Goal: Task Accomplishment & Management: Complete application form

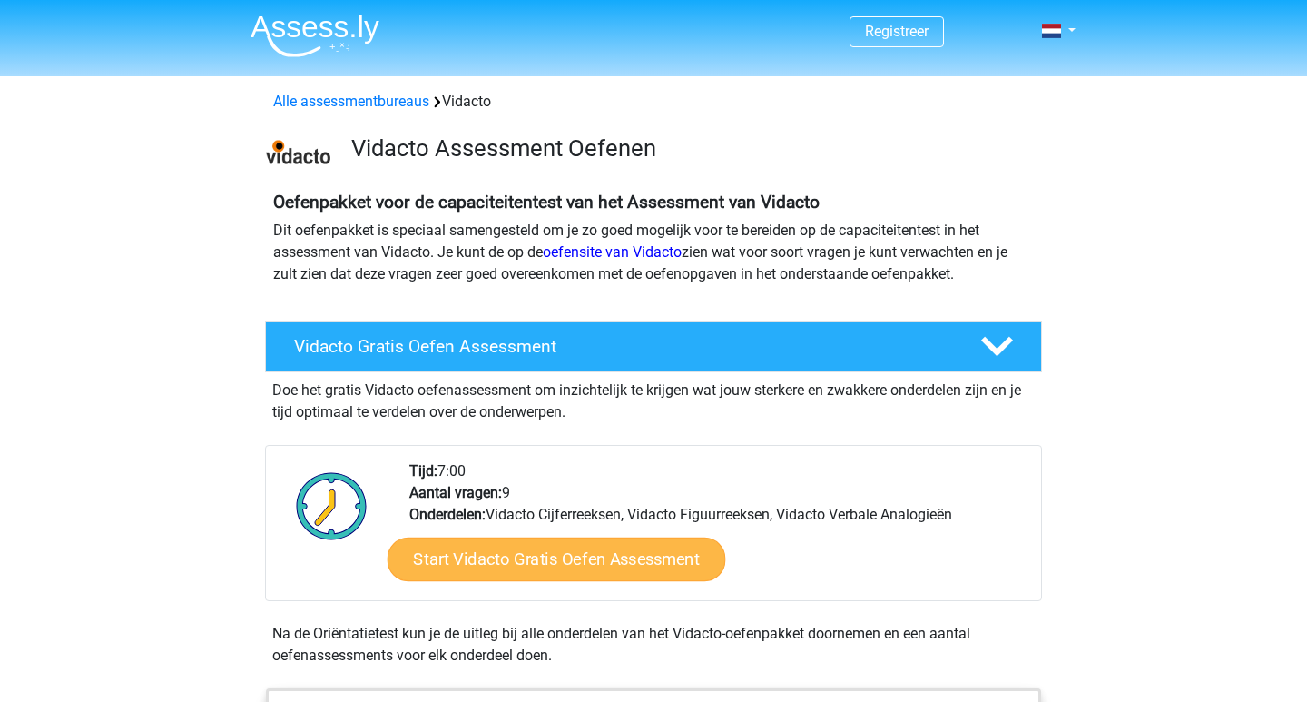
click at [637, 549] on link "Start Vidacto Gratis Oefen Assessment" at bounding box center [557, 559] width 339 height 44
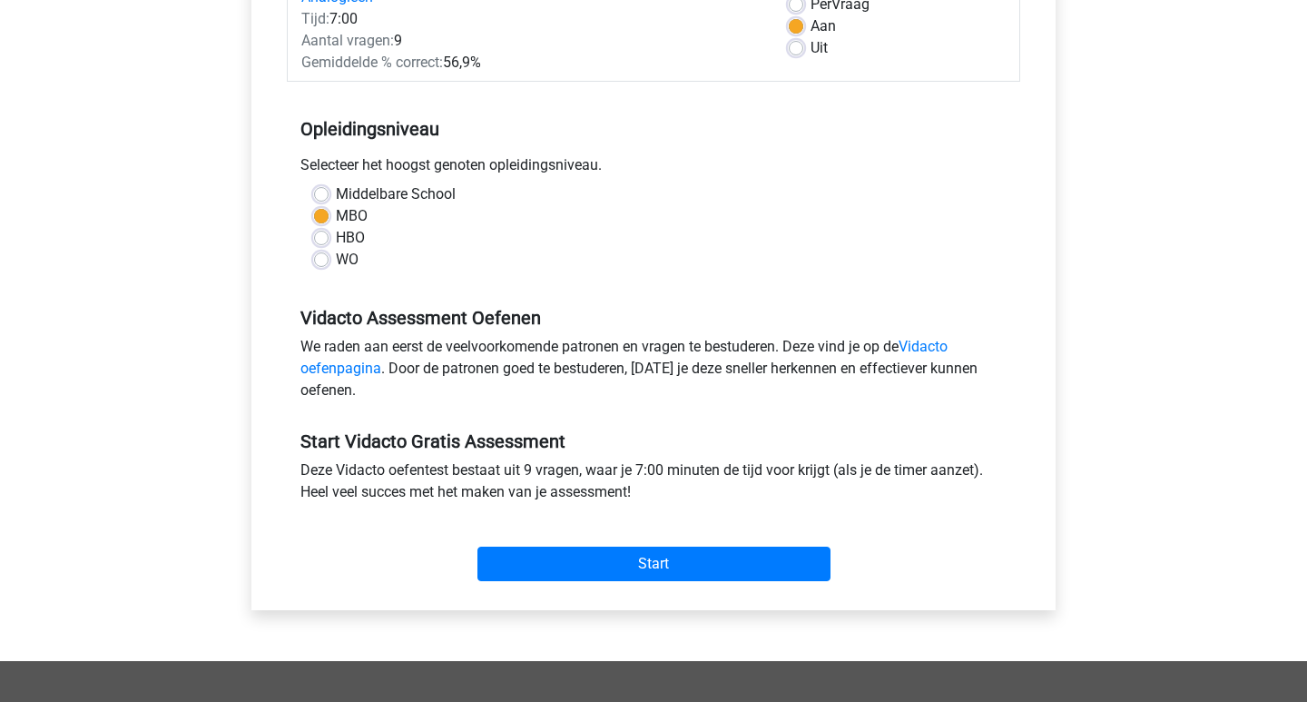
scroll to position [347, 0]
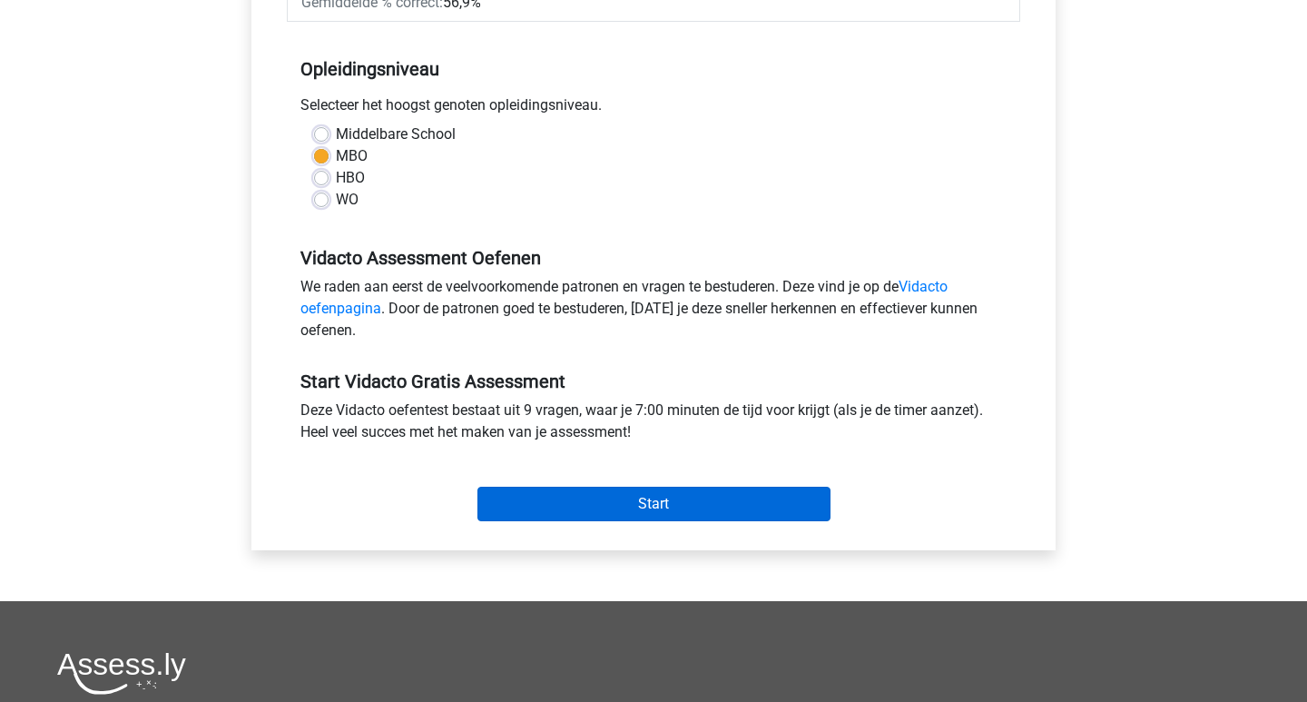
click at [656, 510] on input "Start" at bounding box center [653, 503] width 353 height 34
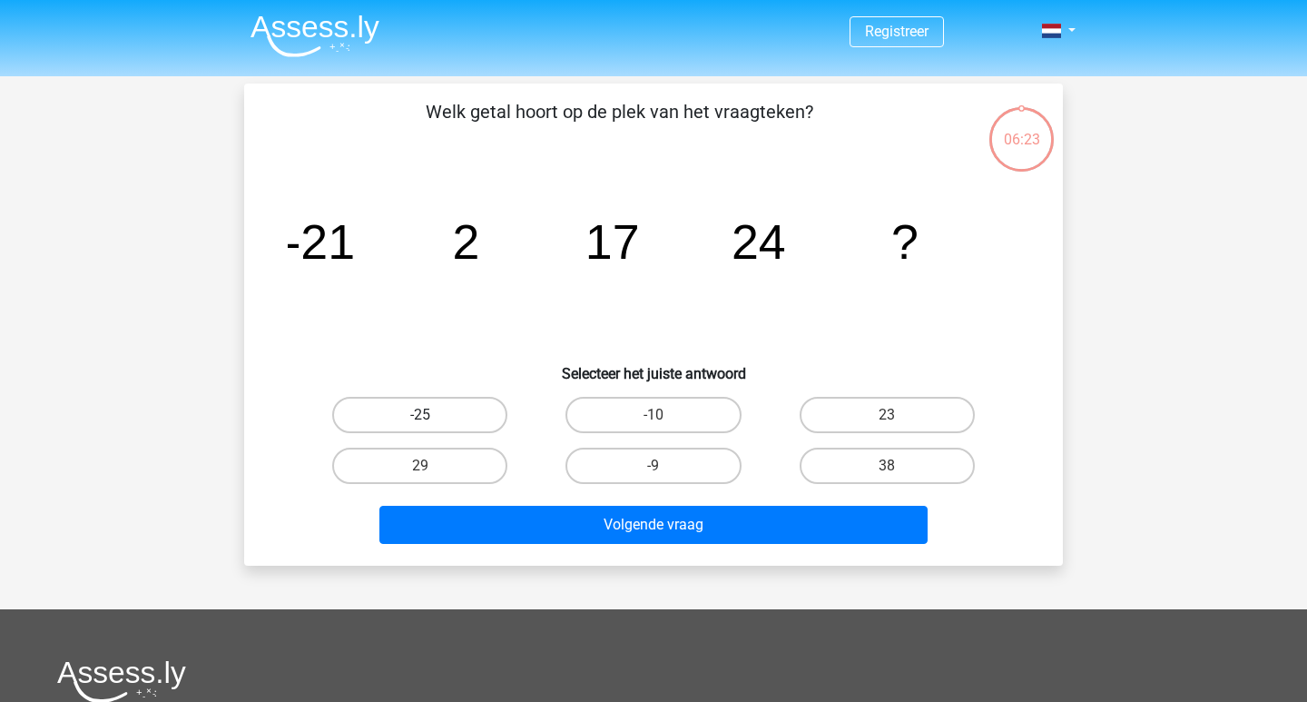
click at [463, 413] on label "-25" at bounding box center [419, 415] width 175 height 36
click at [432, 415] on input "-25" at bounding box center [426, 421] width 12 height 12
radio input "true"
click at [916, 410] on label "23" at bounding box center [887, 415] width 175 height 36
click at [898, 415] on input "23" at bounding box center [893, 421] width 12 height 12
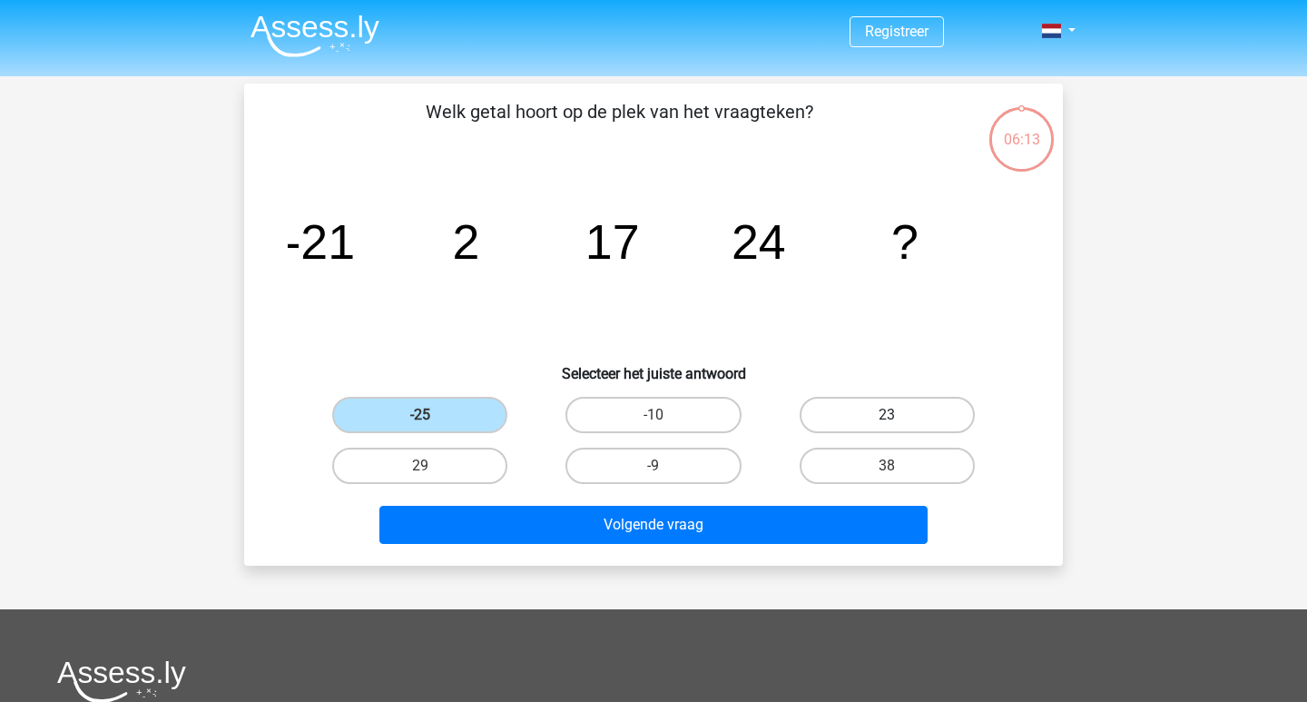
radio input "true"
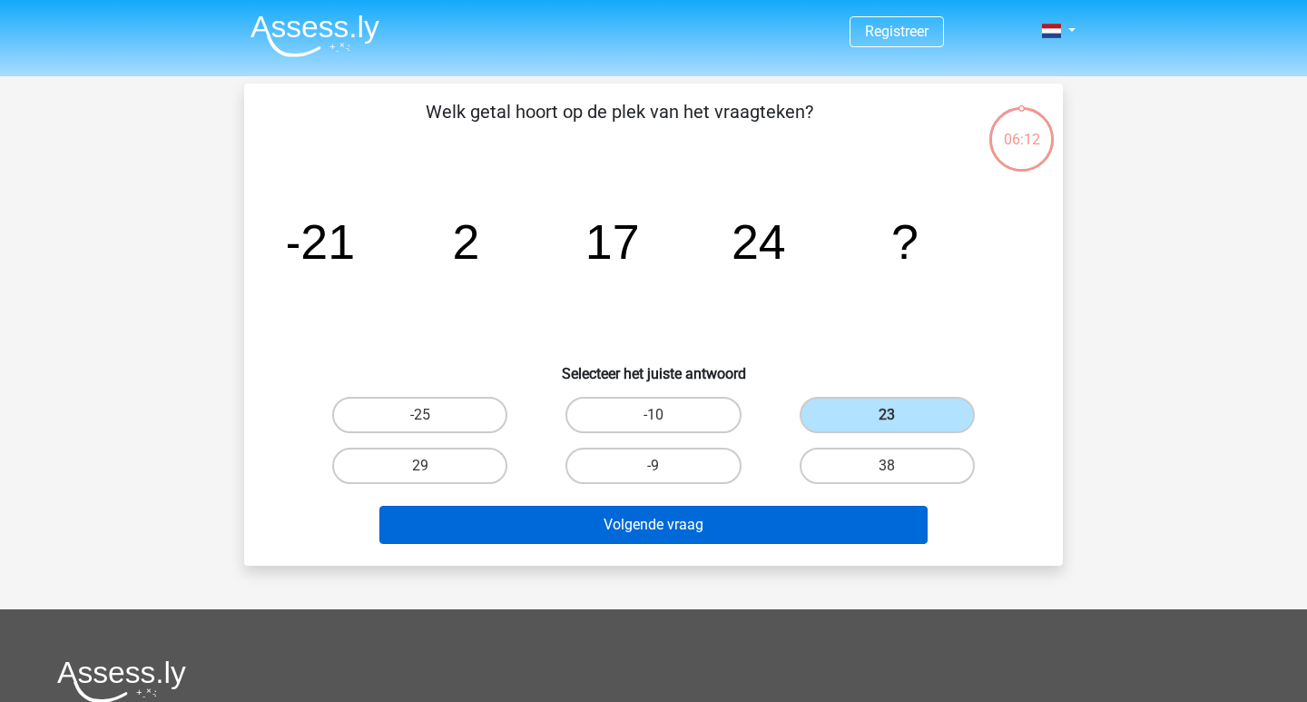
click at [797, 530] on button "Volgende vraag" at bounding box center [653, 524] width 549 height 38
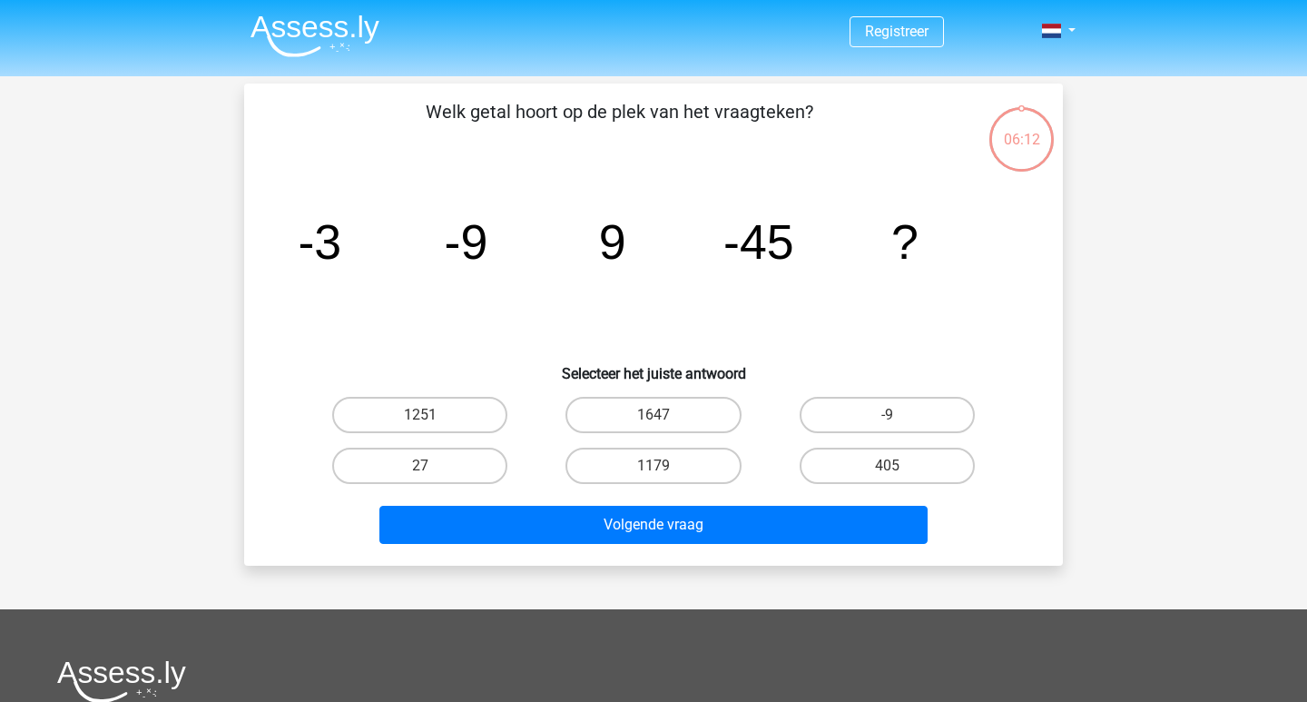
scroll to position [83, 0]
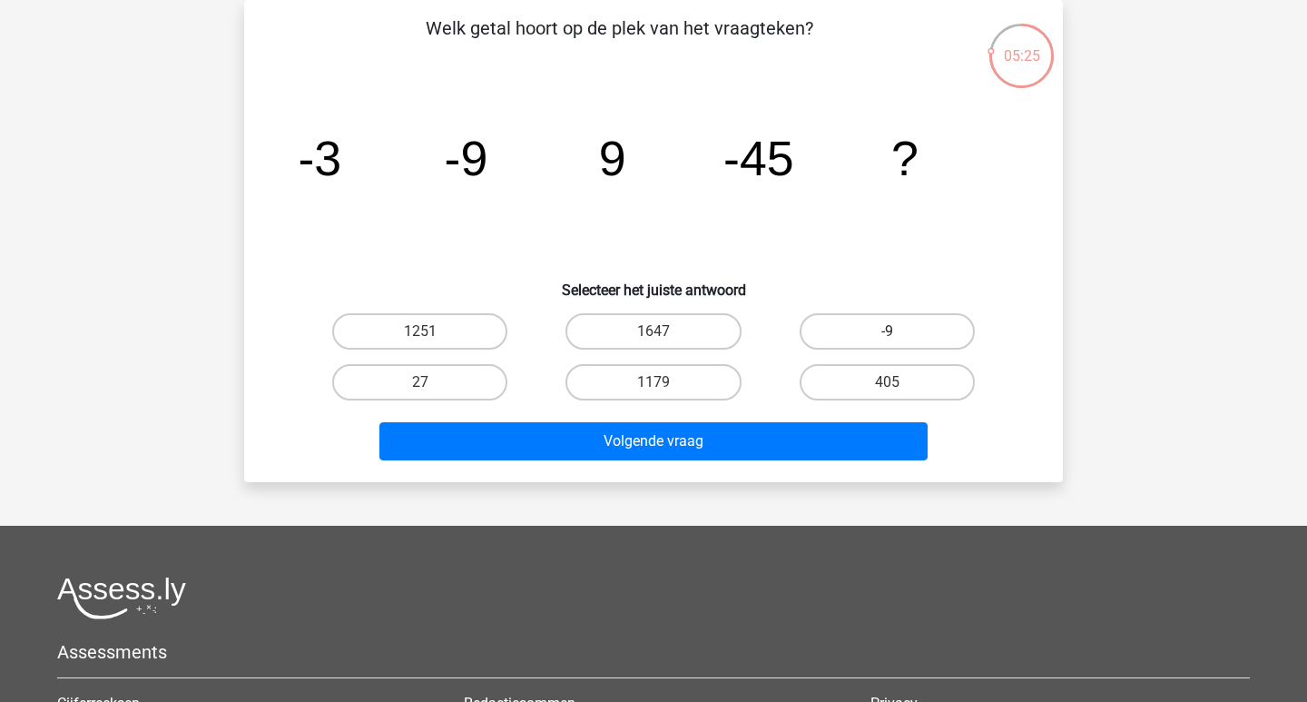
click at [880, 327] on label "-9" at bounding box center [887, 331] width 175 height 36
click at [887, 331] on input "-9" at bounding box center [893, 337] width 12 height 12
radio input "true"
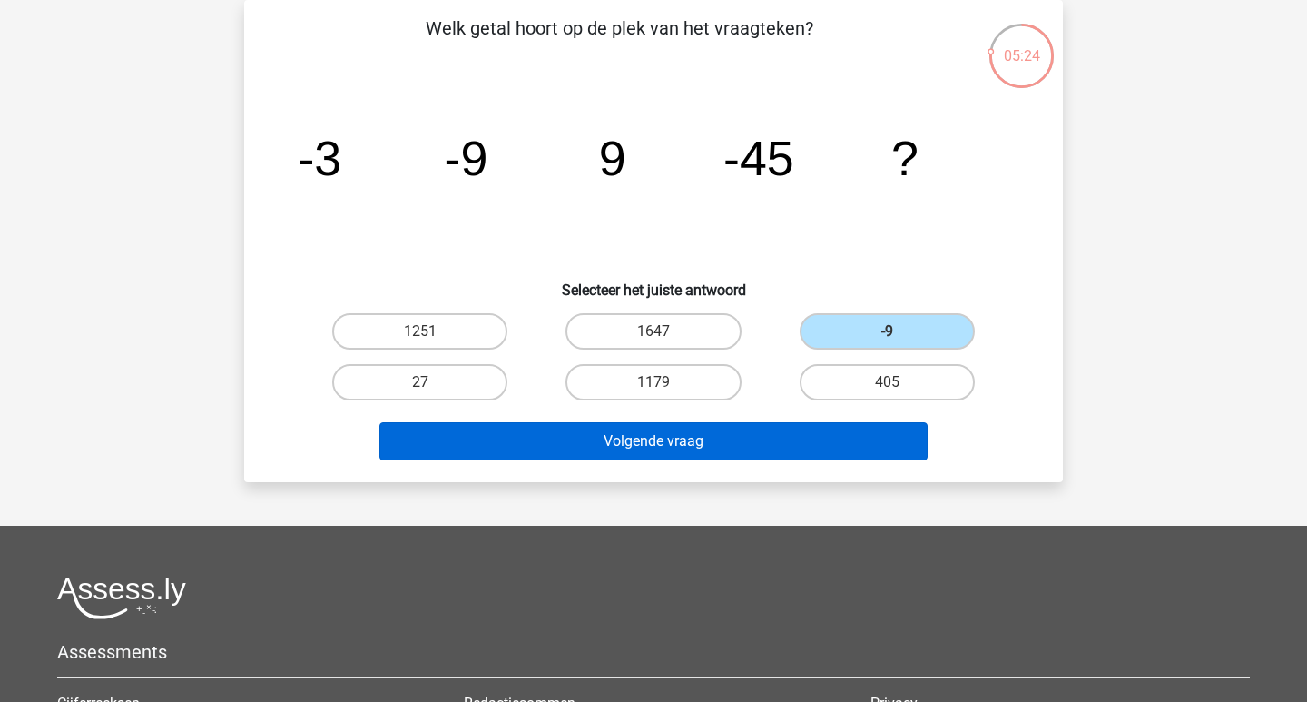
click at [799, 439] on button "Volgende vraag" at bounding box center [653, 441] width 549 height 38
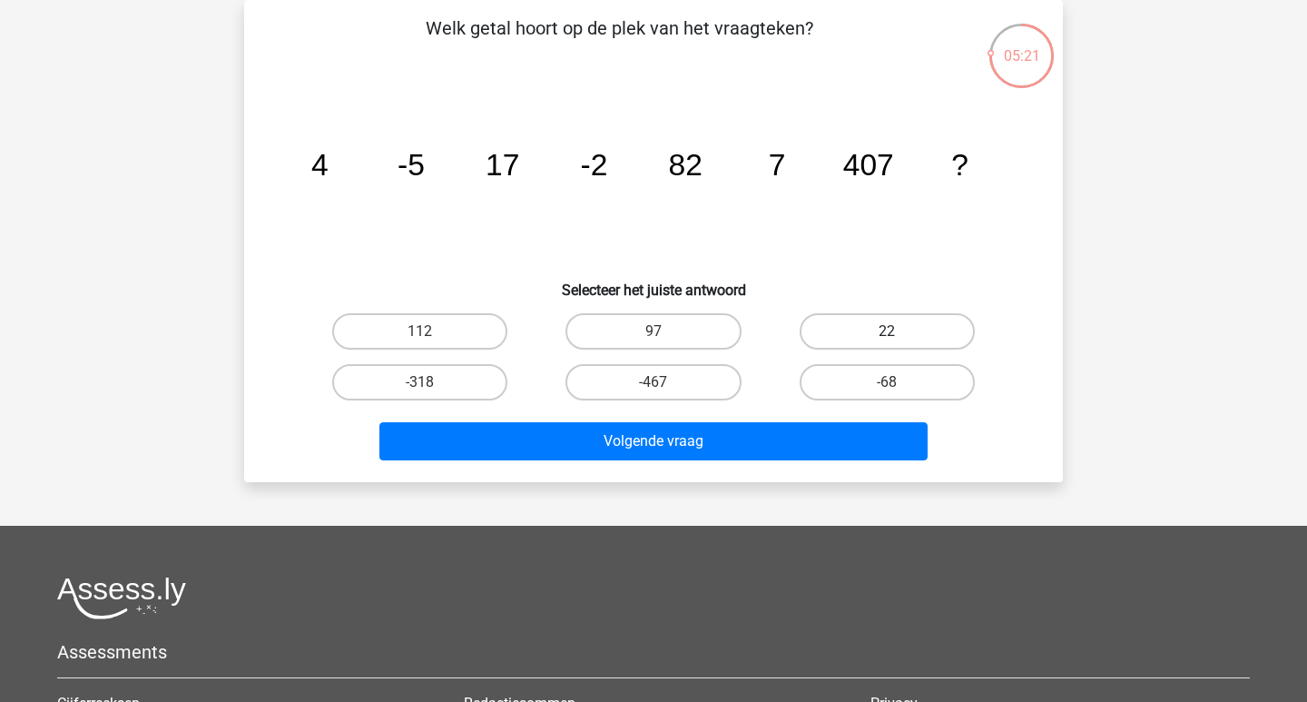
click at [877, 334] on label "22" at bounding box center [887, 331] width 175 height 36
click at [887, 334] on input "22" at bounding box center [893, 337] width 12 height 12
radio input "true"
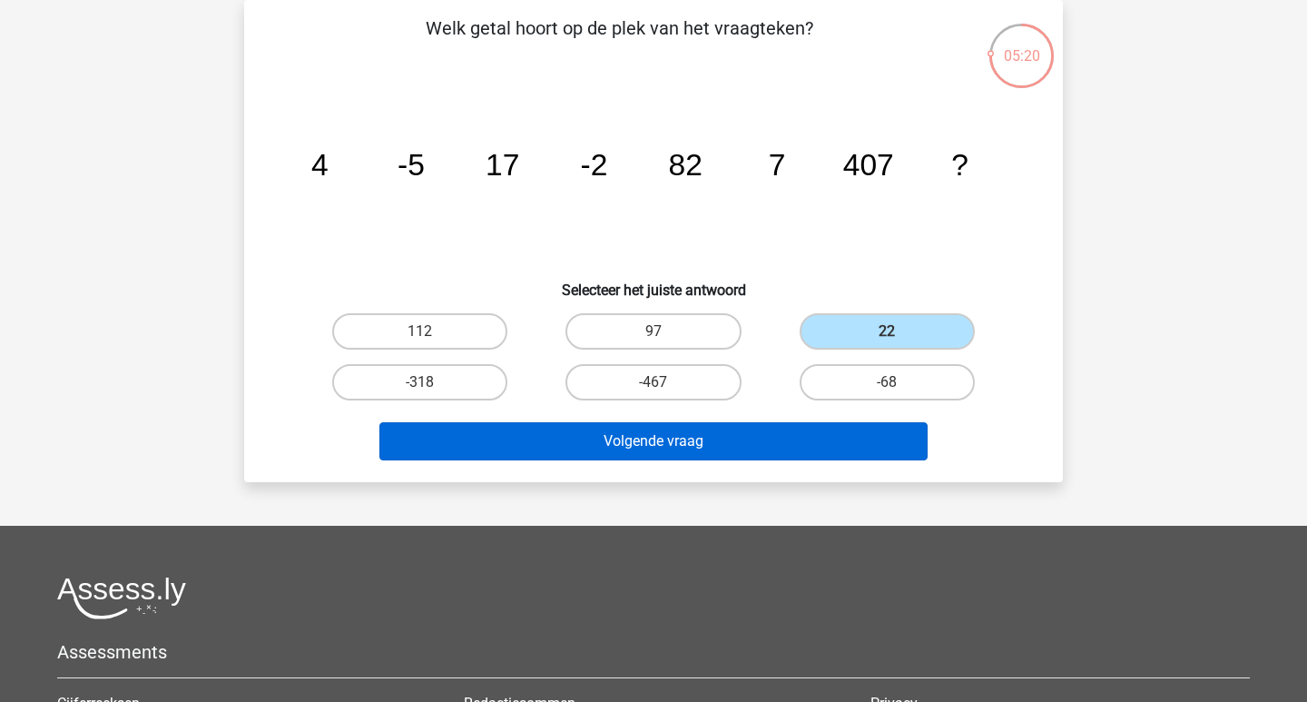
click at [811, 440] on button "Volgende vraag" at bounding box center [653, 441] width 549 height 38
